Goal: Transaction & Acquisition: Purchase product/service

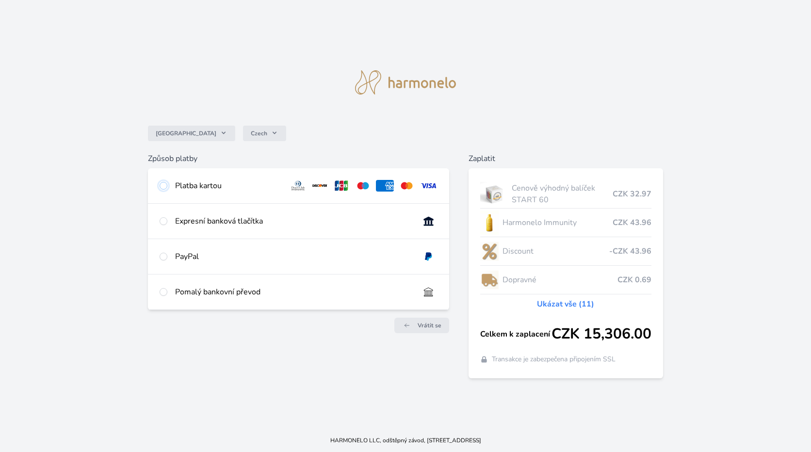
click at [163, 186] on input "radio" at bounding box center [164, 186] width 8 height 8
radio input "true"
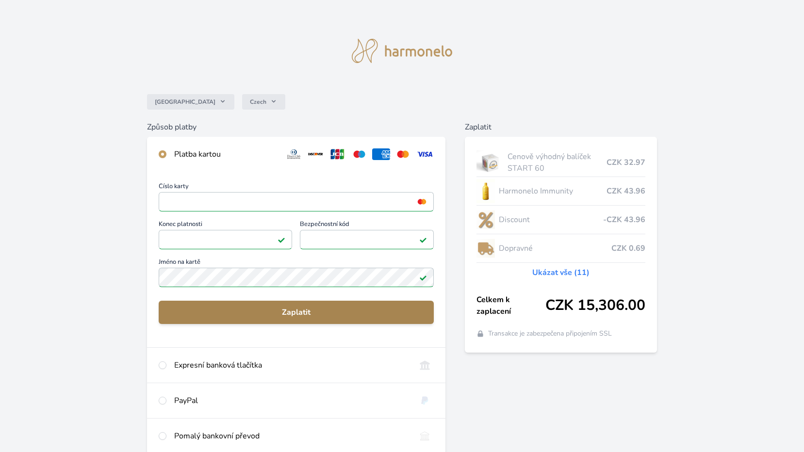
click at [304, 308] on span "Zaplatit" at bounding box center [296, 313] width 260 height 12
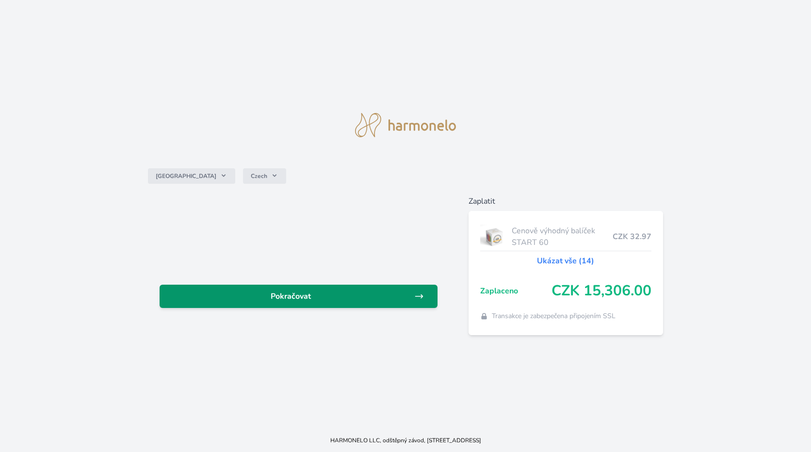
click at [285, 292] on span "Pokračovat" at bounding box center [290, 297] width 247 height 12
